Goal: Task Accomplishment & Management: Manage account settings

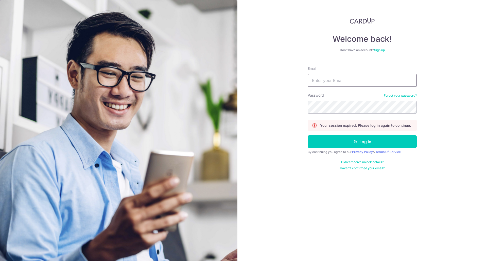
click at [332, 82] on input "Email" at bounding box center [361, 80] width 109 height 13
type input "[EMAIL_ADDRESS][DOMAIN_NAME]"
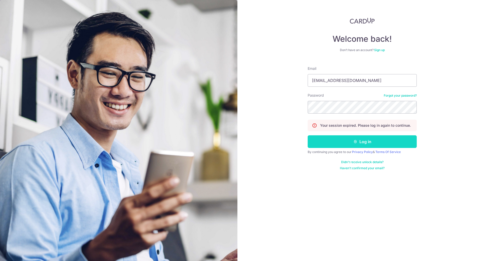
click at [357, 140] on button "Log in" at bounding box center [361, 142] width 109 height 13
